Goal: Register for event/course

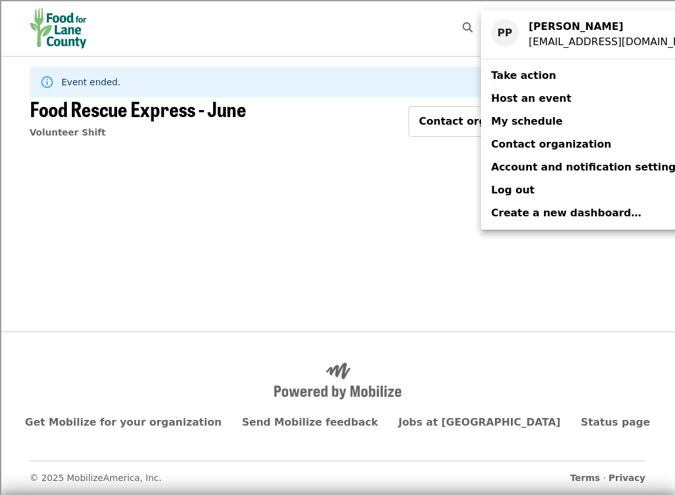
click at [601, 125] on link "My schedule" at bounding box center [599, 121] width 236 height 23
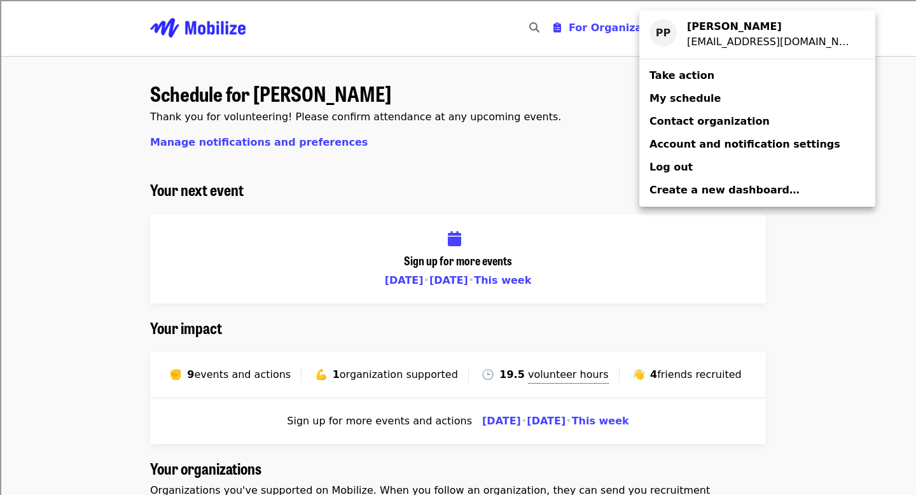
click at [674, 226] on div "Account menu" at bounding box center [458, 247] width 916 height 495
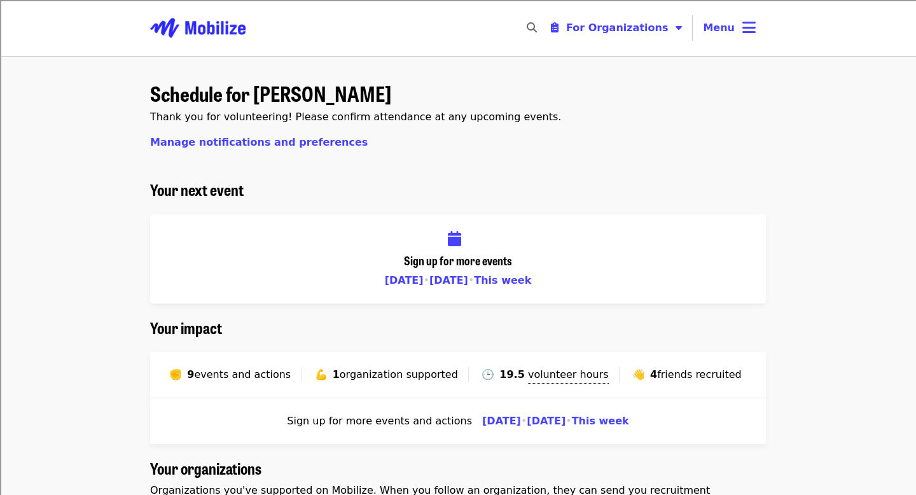
click at [225, 30] on img "Main navigation" at bounding box center [197, 28] width 95 height 41
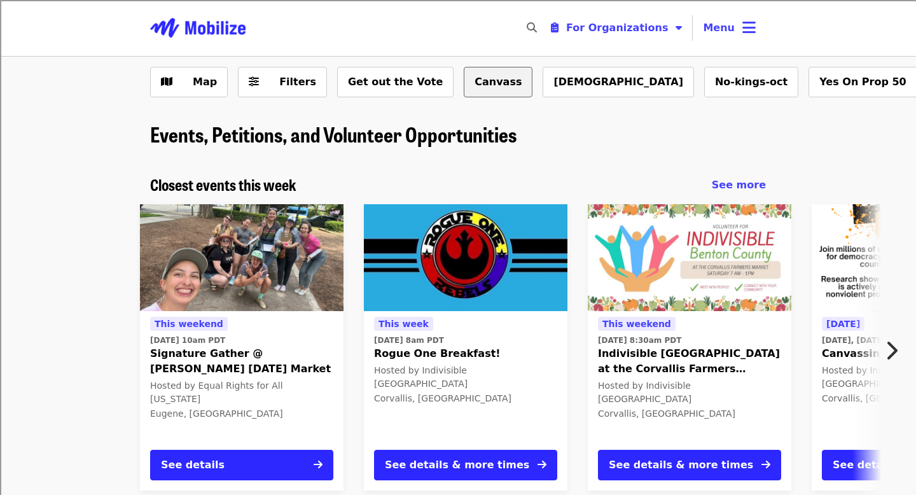
scroll to position [4, 0]
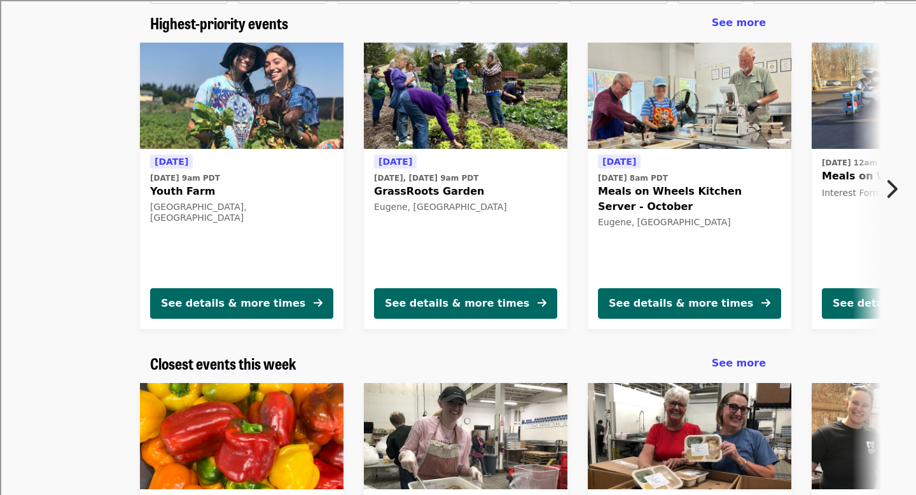
click at [679, 233] on div "[DATE] [DATE] 8am PDT Meals on Wheels Kitchen Server - October Eugene, [GEOGRAP…" at bounding box center [689, 215] width 183 height 123
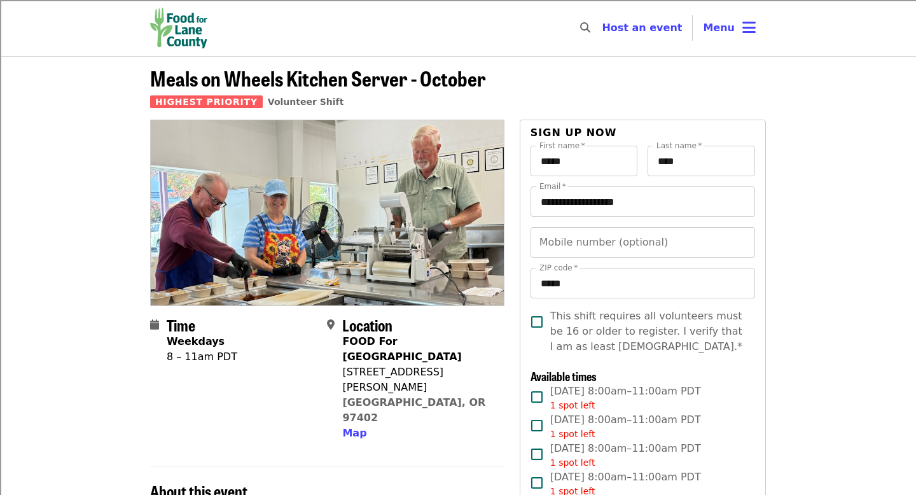
scroll to position [111, 0]
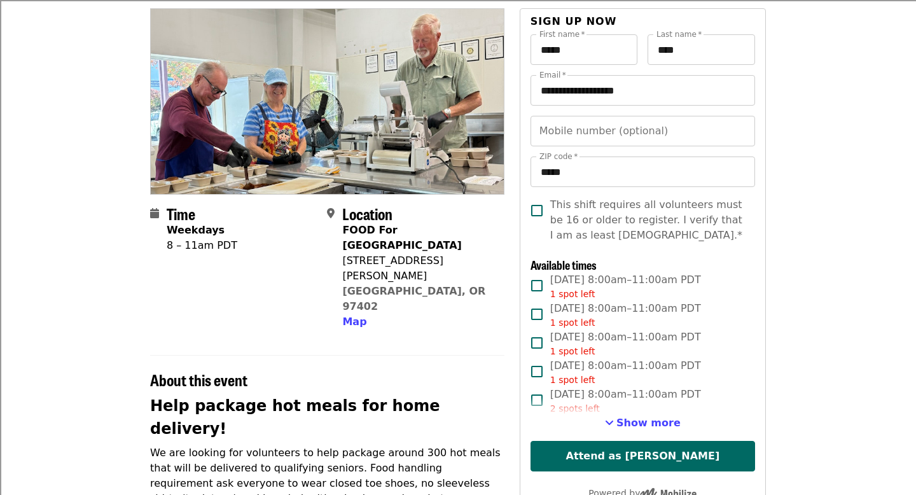
click at [635, 280] on span "[DATE] 8:00am–11:00am PDT 1 spot left" at bounding box center [625, 286] width 151 height 29
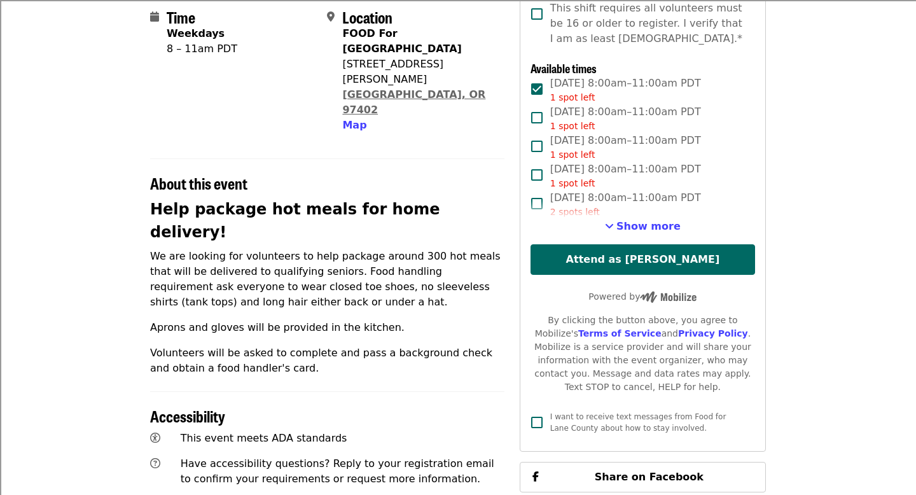
scroll to position [530, 0]
